Goal: Task Accomplishment & Management: Complete application form

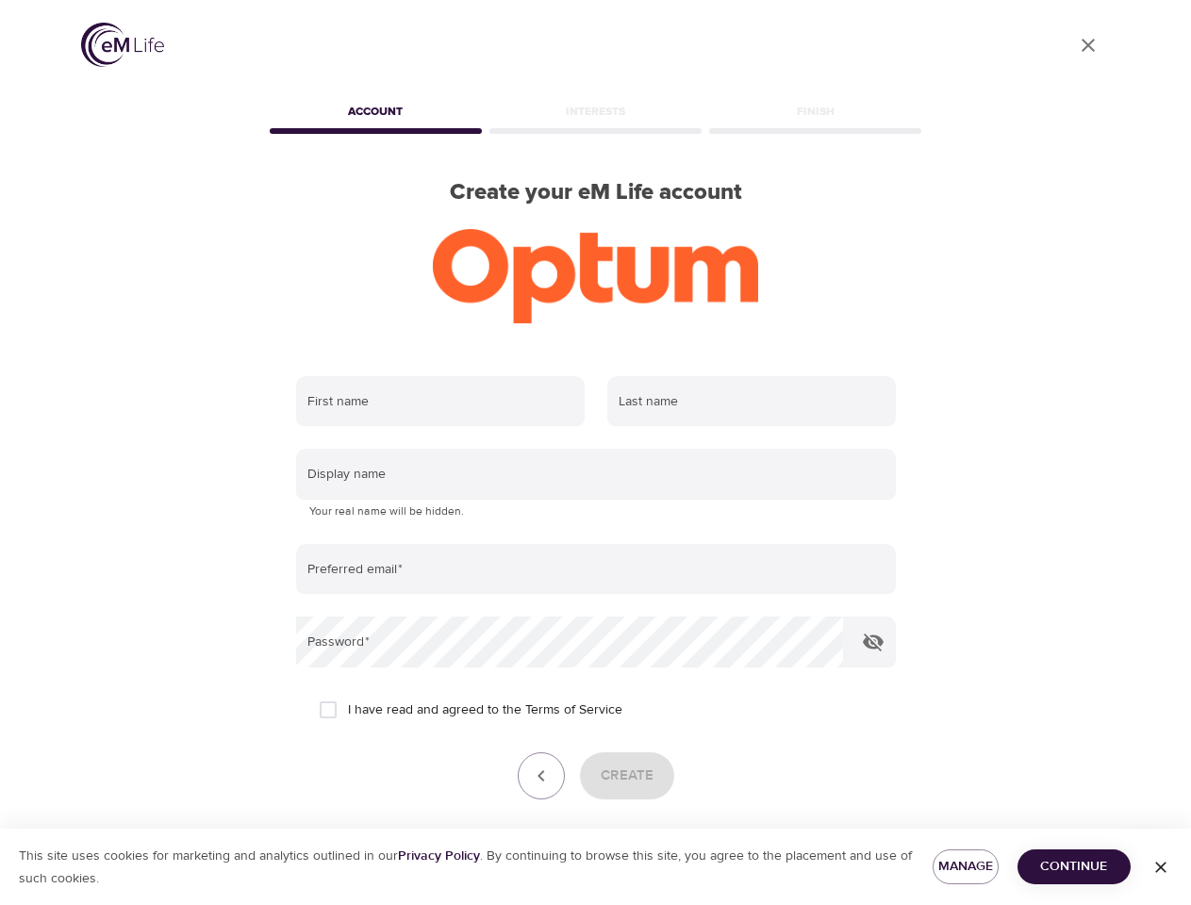
click at [440, 402] on input "text" at bounding box center [440, 401] width 289 height 51
click at [752, 402] on input "text" at bounding box center [751, 401] width 289 height 51
click at [596, 474] on input "text" at bounding box center [596, 474] width 600 height 51
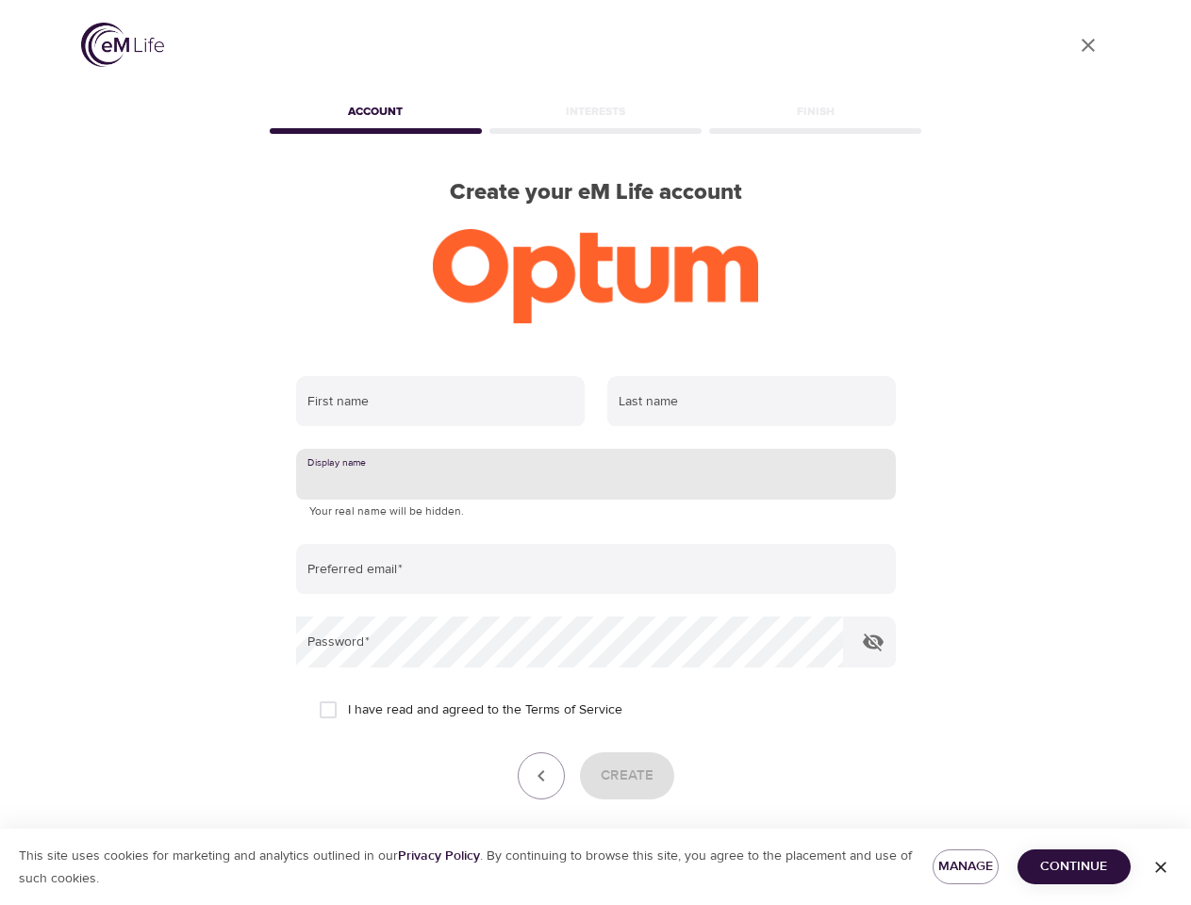
click at [596, 570] on input "email" at bounding box center [596, 569] width 600 height 51
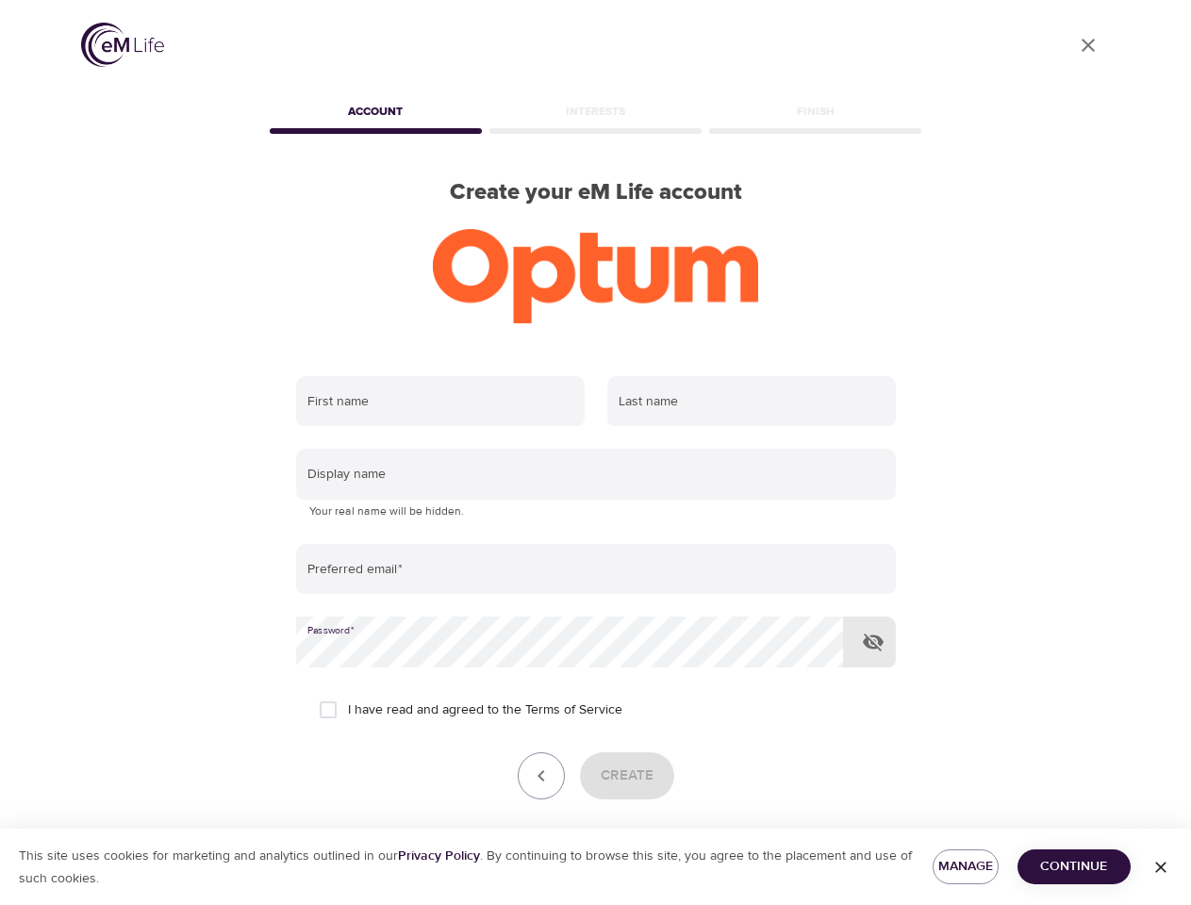
click at [873, 642] on icon "button" at bounding box center [873, 642] width 23 height 23
click at [541, 776] on icon "button" at bounding box center [541, 776] width 23 height 23
click at [626, 776] on div "Create" at bounding box center [596, 776] width 600 height 47
click at [966, 867] on span "Manage" at bounding box center [966, 867] width 36 height 24
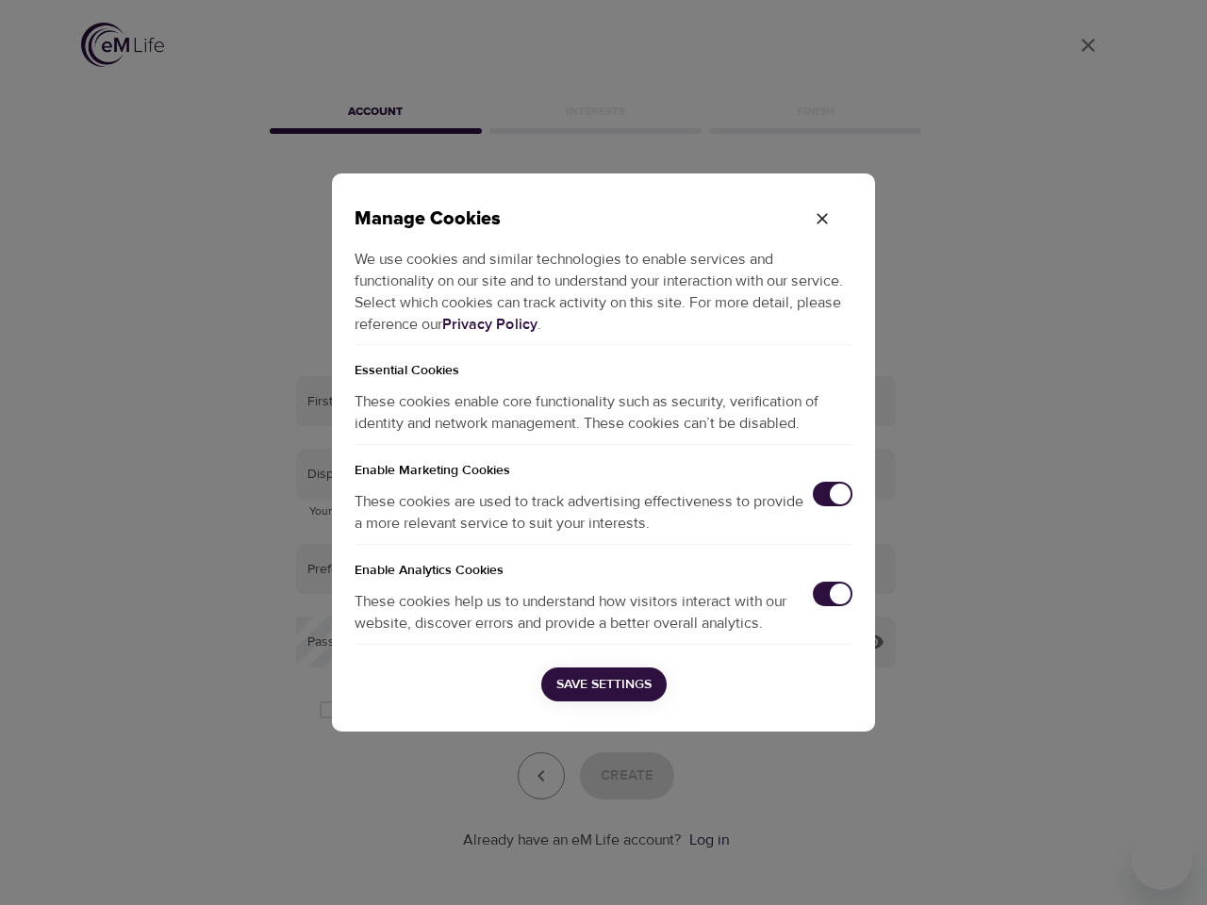
click at [1074, 867] on div "Manage Cookies We use cookies and similar technologies to enable services and f…" at bounding box center [603, 452] width 1207 height 905
